Goal: Task Accomplishment & Management: Complete application form

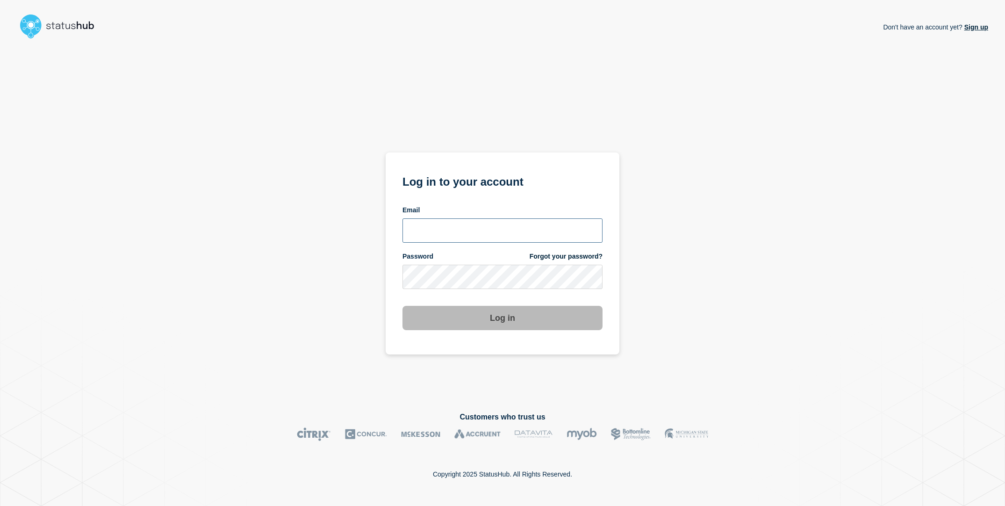
type input "sderksen@ksu.edu"
click at [326, 282] on div "Don't have an account yet? Sign up Log in to your account Email sderksen@ksu.ed…" at bounding box center [502, 220] width 971 height 354
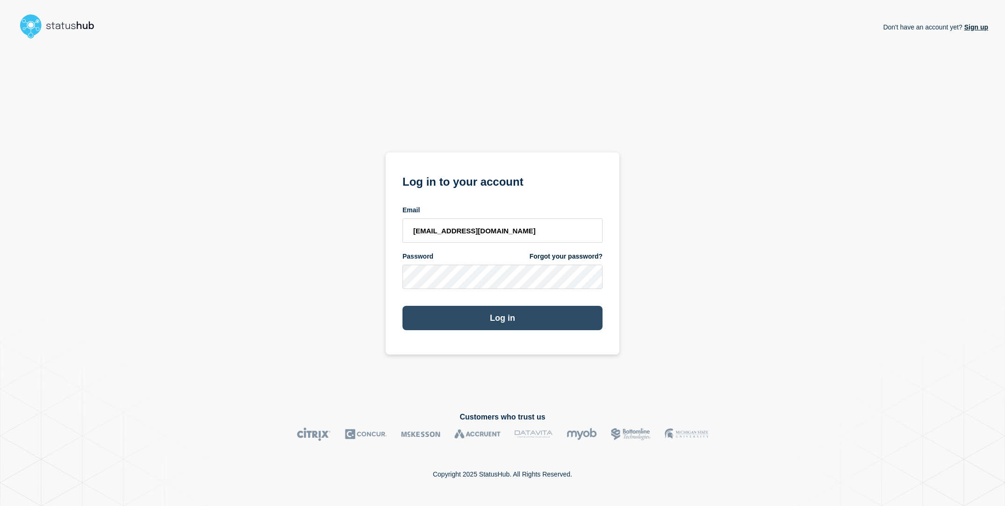
click at [481, 328] on button "Log in" at bounding box center [502, 318] width 200 height 24
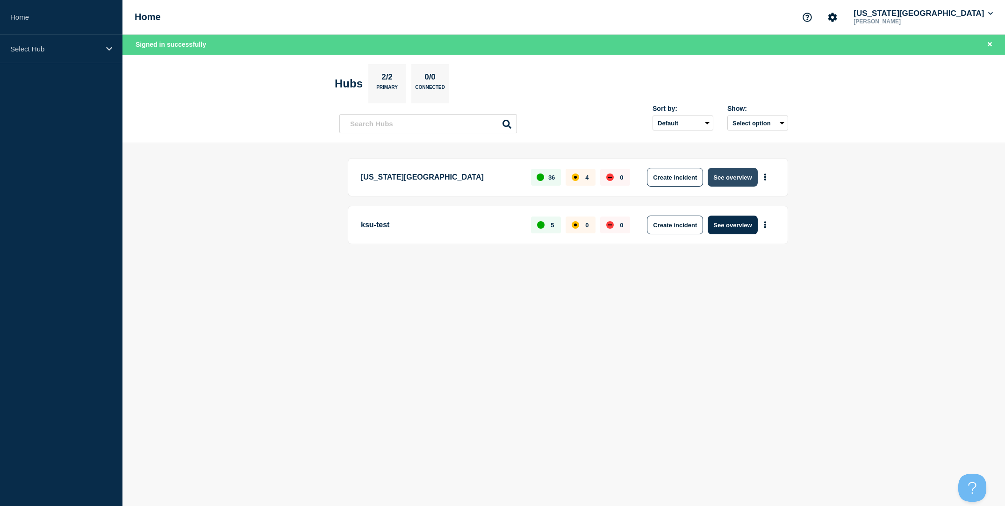
click at [730, 178] on button "See overview" at bounding box center [732, 177] width 50 height 19
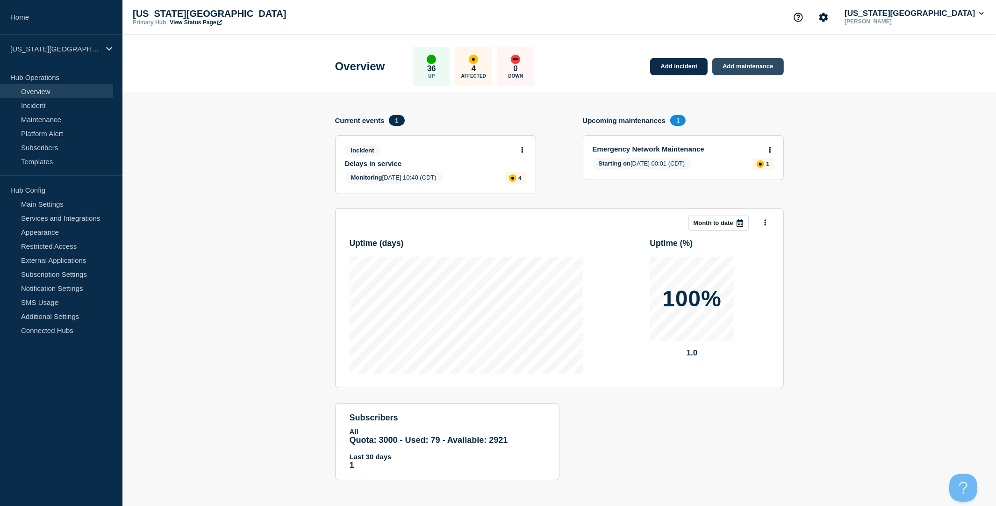
click at [746, 64] on link "Add maintenance" at bounding box center [747, 66] width 71 height 17
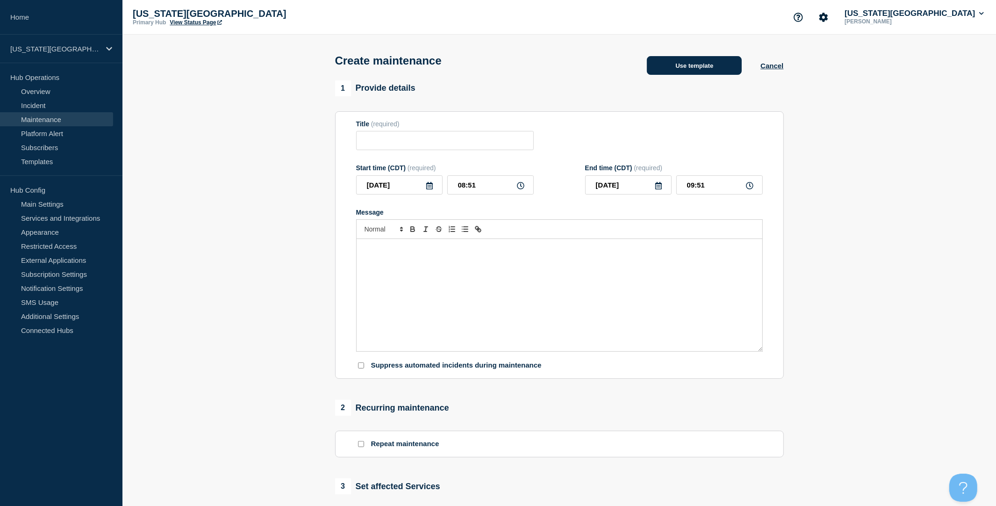
click at [699, 70] on button "Use template" at bounding box center [694, 65] width 95 height 19
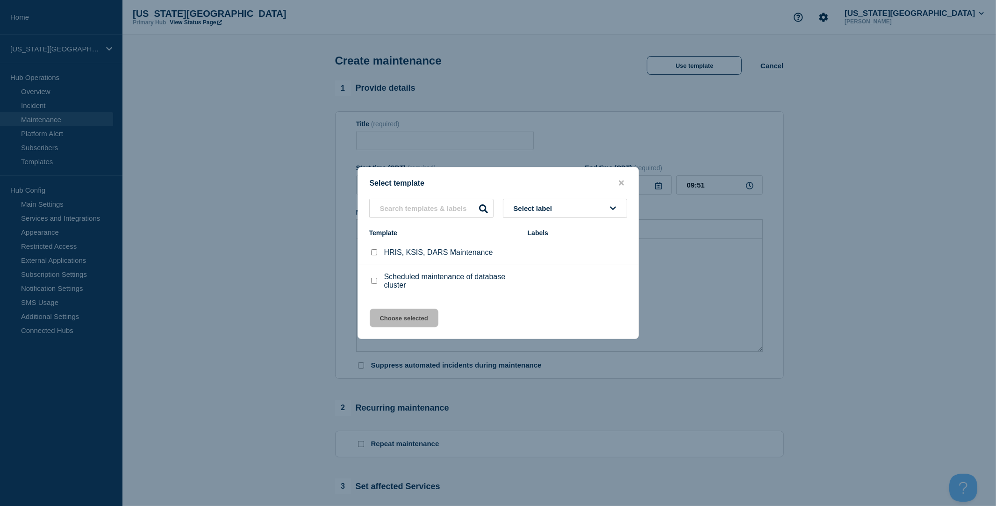
click at [373, 251] on input "HRIS, KSIS, DARS Maintenance checkbox" at bounding box center [374, 252] width 6 height 6
checkbox input "true"
click at [412, 321] on button "Choose selected" at bounding box center [404, 317] width 69 height 19
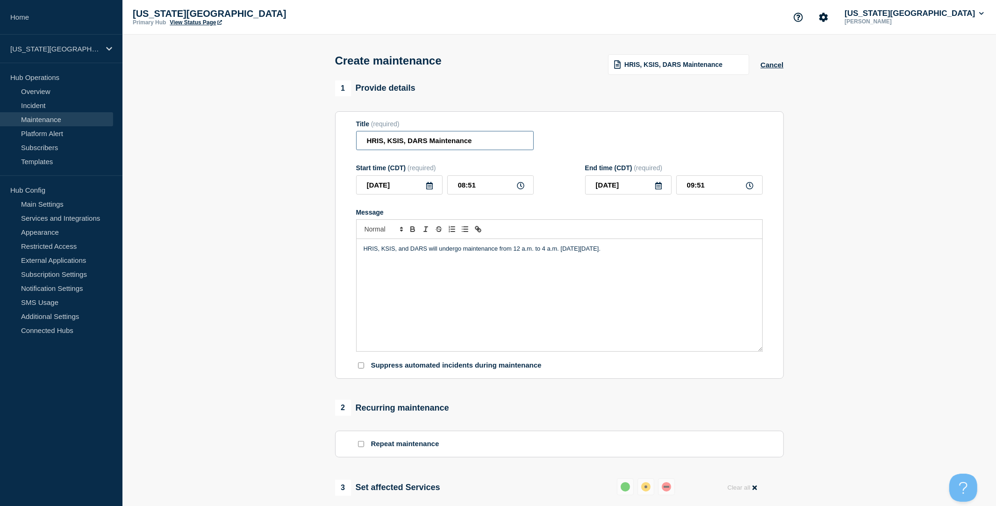
click at [376, 144] on input "HRIS, KSIS, DARS Maintenance" at bounding box center [445, 140] width 178 height 19
click at [385, 142] on input "KSIS, DARS Maintenance" at bounding box center [445, 140] width 178 height 19
type input "KSIS and DARS Maintenance"
drag, startPoint x: 398, startPoint y: 250, endPoint x: 387, endPoint y: 258, distance: 13.1
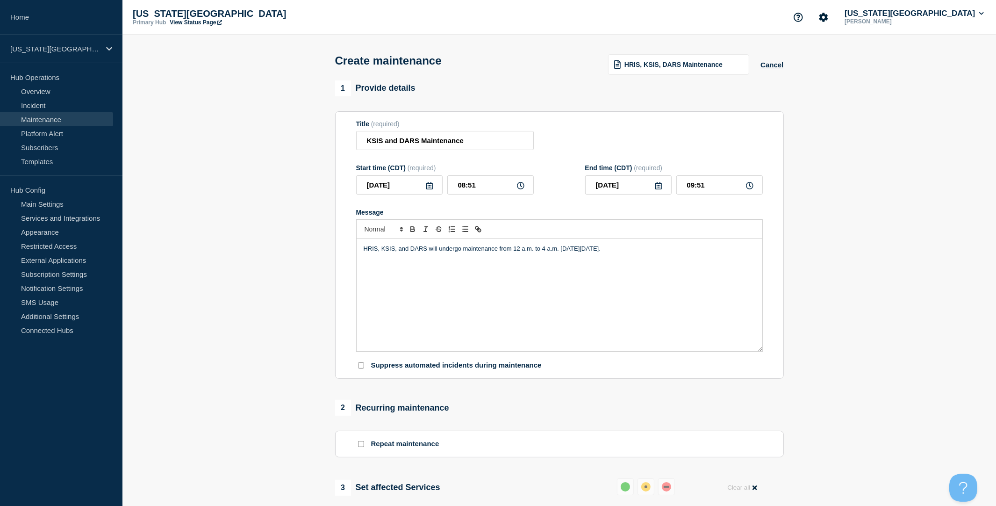
click at [398, 250] on div "HRIS, KSIS, and DARS will undergo maintenance from 12 a.m. to 4 a.m. on Sunday,…" at bounding box center [559, 295] width 406 height 112
click at [382, 253] on p "HRIS, KSIS, and DARS will undergo maintenance from 12 a.m. to 4 a.m. on Sunday,…" at bounding box center [560, 248] width 392 height 8
click at [382, 253] on p "KSIS, and DARS will undergo maintenance from 12 a.m. to 4 a.m. on Sunday, July …" at bounding box center [560, 248] width 392 height 8
click at [498, 253] on p "KSIS and DARS will undergo maintenance from 12 a.m. to 4 a.m. on Sunday, July 1…" at bounding box center [560, 248] width 392 height 8
click at [511, 253] on p "KSIS and DARS will undergo maintenance from 10 p.m. to 4 a.m. on Sunday, July 1…" at bounding box center [560, 248] width 392 height 8
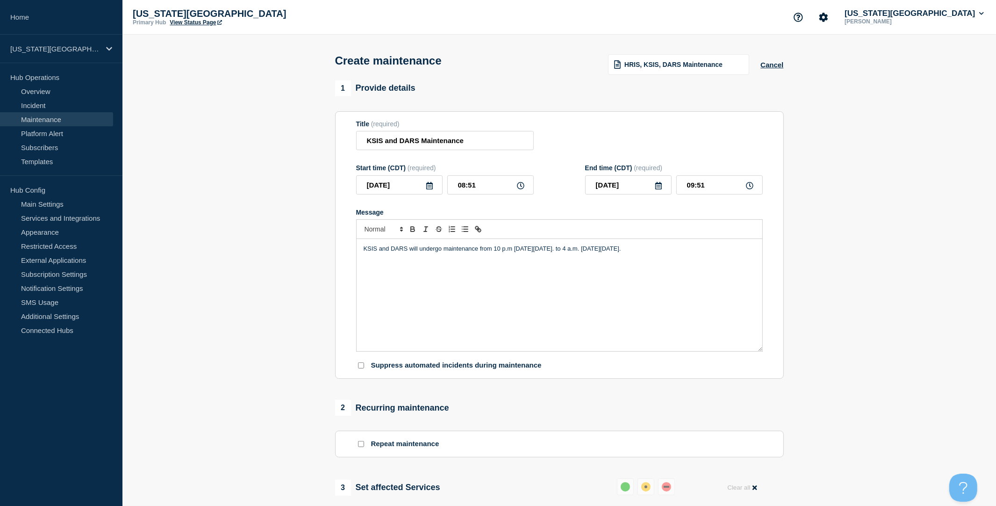
click at [586, 253] on p "KSIS and DARS will undergo maintenance from 10 p.m on Sunday, August 10. to 4 a…" at bounding box center [560, 248] width 392 height 8
click at [619, 253] on p "KSIS and DARS will undergo maintenance from 10 p.m on Sunday, August 10. to 7 a…" at bounding box center [560, 248] width 392 height 8
click at [429, 189] on icon at bounding box center [429, 185] width 7 height 7
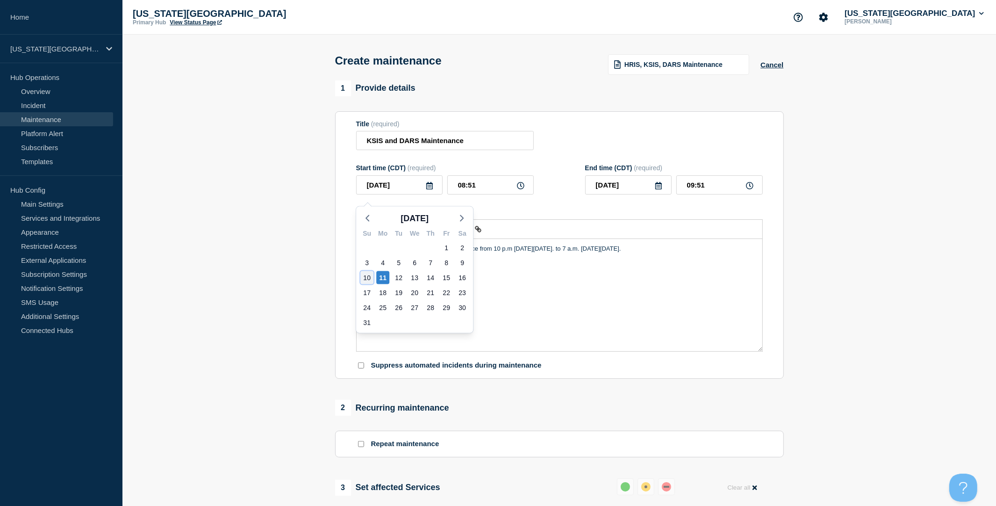
click at [368, 276] on div "10" at bounding box center [366, 277] width 13 height 13
type input "2025-08-10"
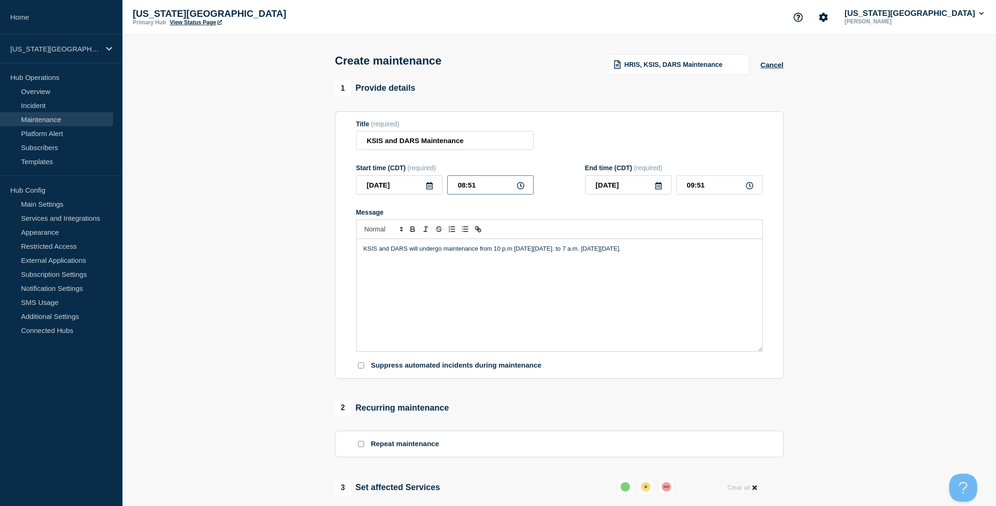
click at [483, 188] on input "08:51" at bounding box center [490, 184] width 86 height 19
click at [64, 118] on link "Maintenance" at bounding box center [56, 119] width 113 height 14
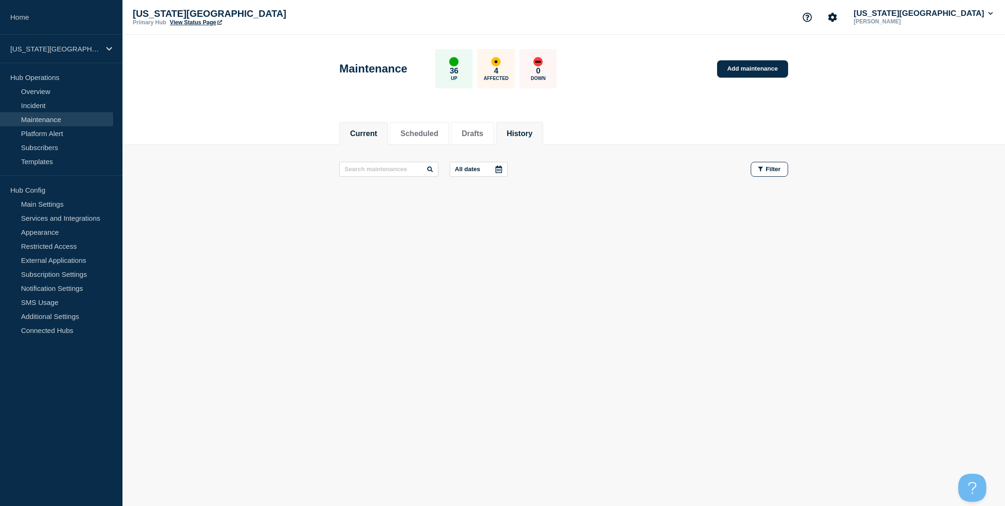
click at [535, 133] on li "History" at bounding box center [519, 133] width 47 height 23
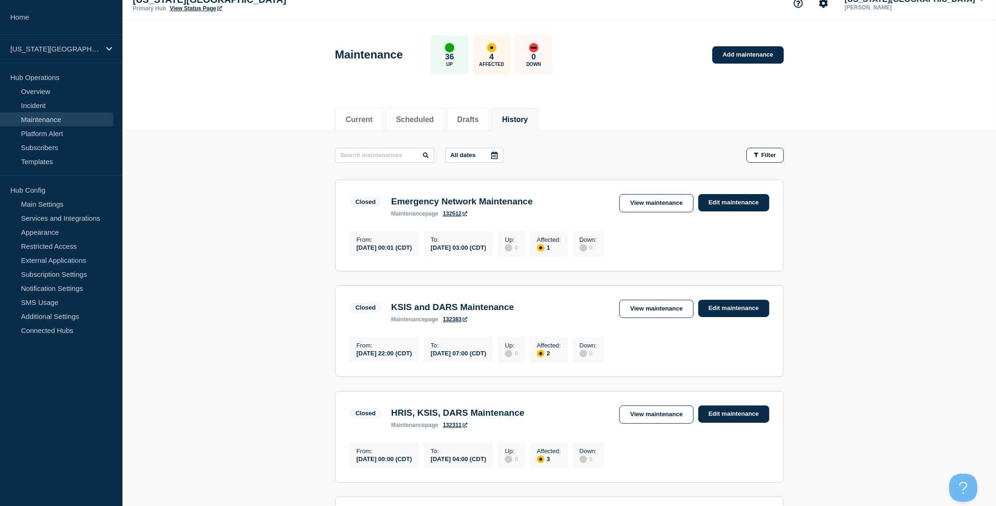
scroll to position [15, 0]
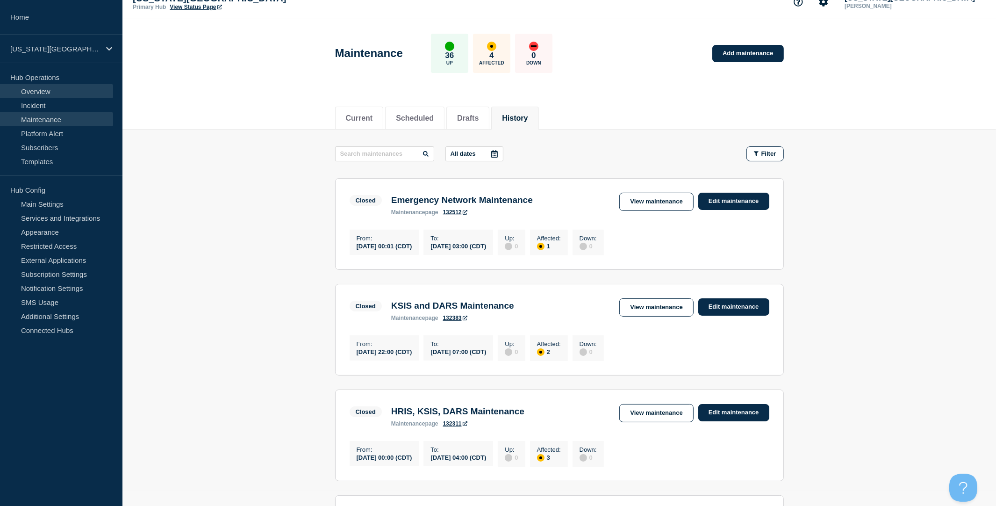
click at [50, 92] on link "Overview" at bounding box center [56, 91] width 113 height 14
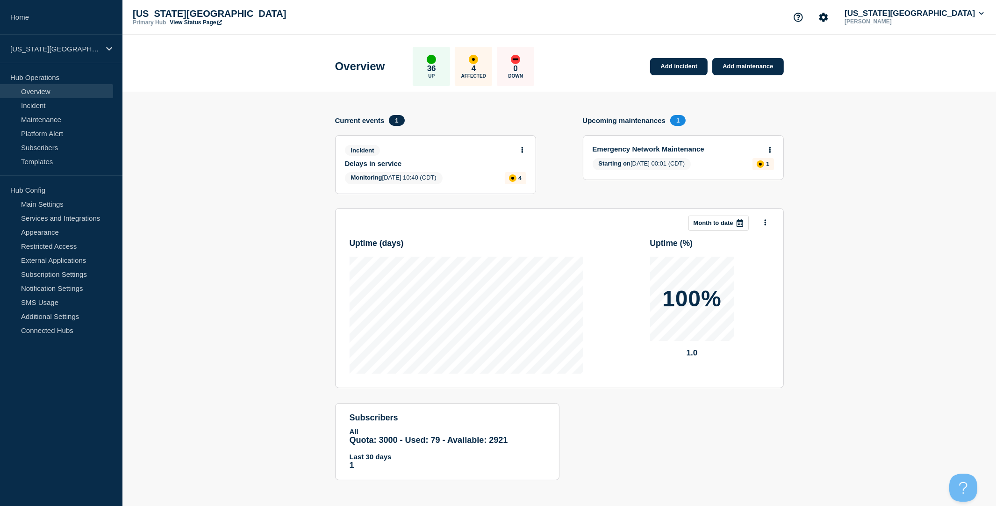
click at [229, 117] on section "Add incident Add maintenance Current events 1 Incident Delays in service Monito…" at bounding box center [558, 293] width 873 height 402
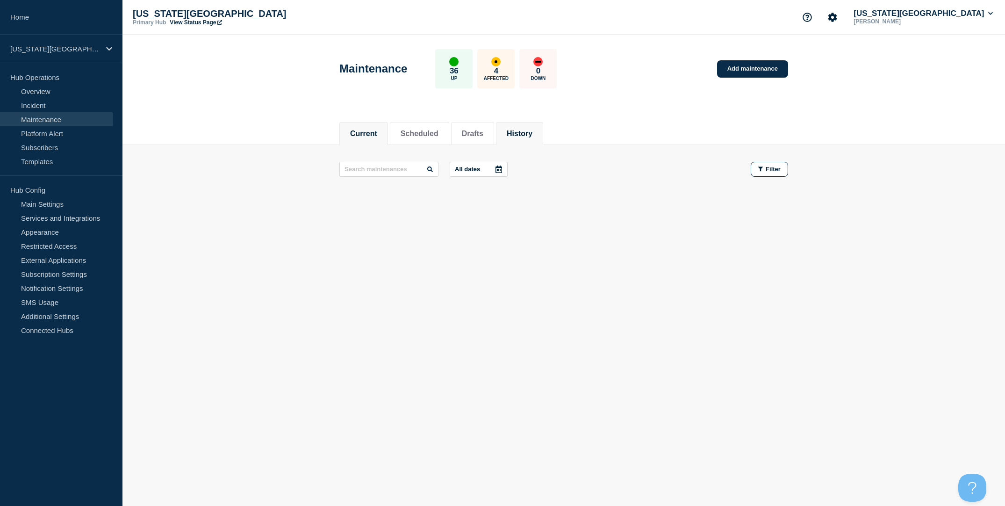
click at [513, 129] on button "History" at bounding box center [519, 133] width 26 height 8
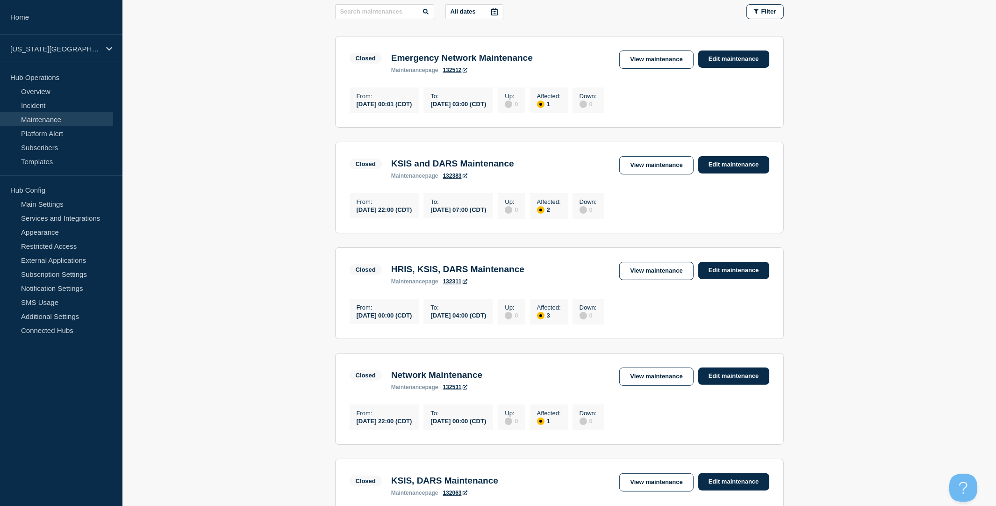
scroll to position [159, 0]
